Goal: Find specific page/section

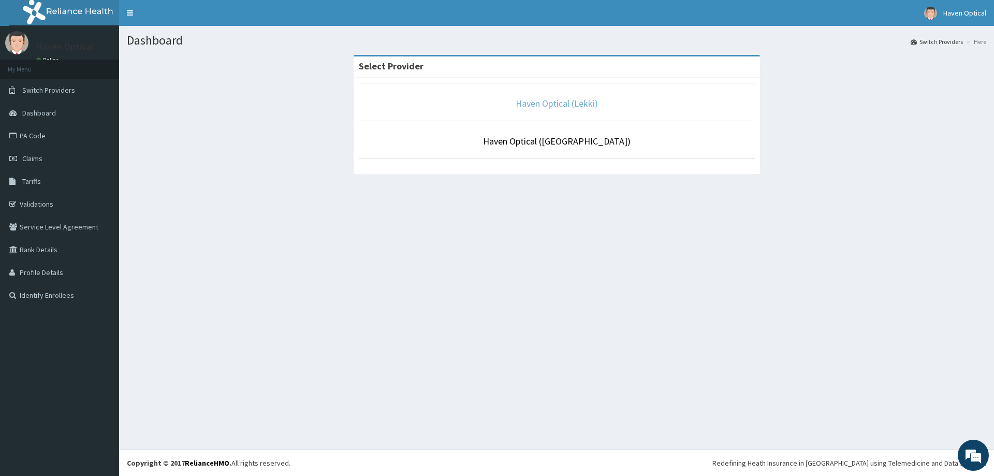
click at [581, 104] on link "Haven Optical (Lekki)" at bounding box center [557, 103] width 82 height 12
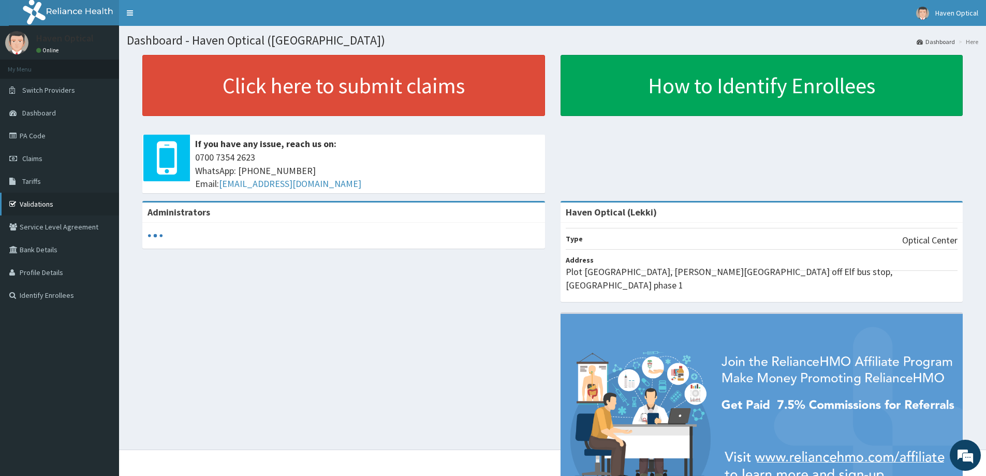
click at [42, 209] on link "Validations" at bounding box center [59, 204] width 119 height 23
